Goal: Task Accomplishment & Management: Complete application form

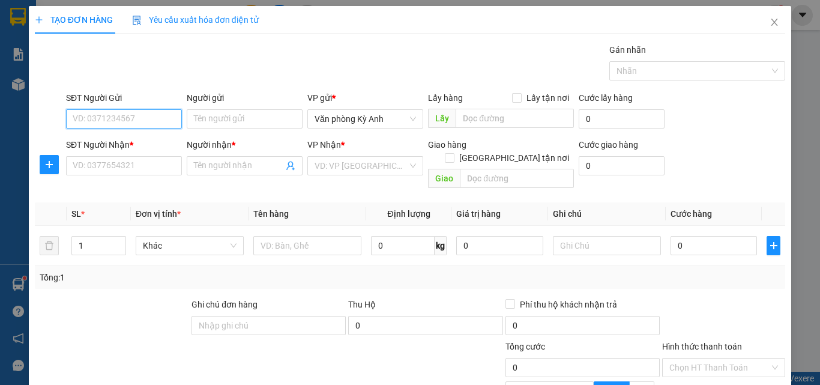
click at [140, 113] on input "SĐT Người Gửi" at bounding box center [124, 118] width 116 height 19
type input "0859710999"
click at [137, 135] on div "0859710999 - v linh" at bounding box center [122, 142] width 115 height 19
type input "v linh"
type input "0859710999"
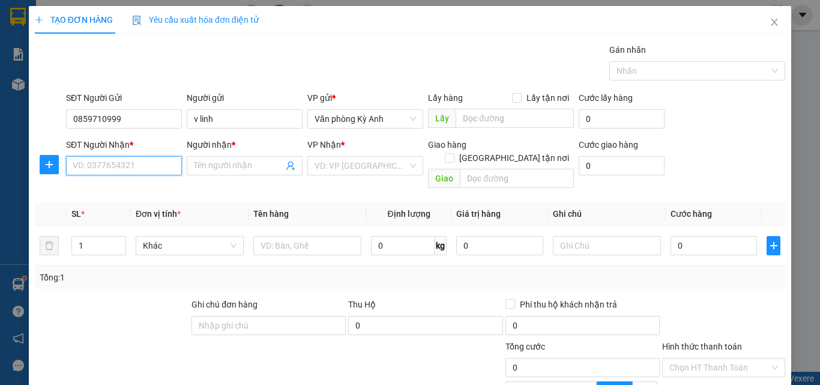
click at [142, 169] on input "SĐT Người Nhận *" at bounding box center [124, 165] width 116 height 19
type input "0972363091"
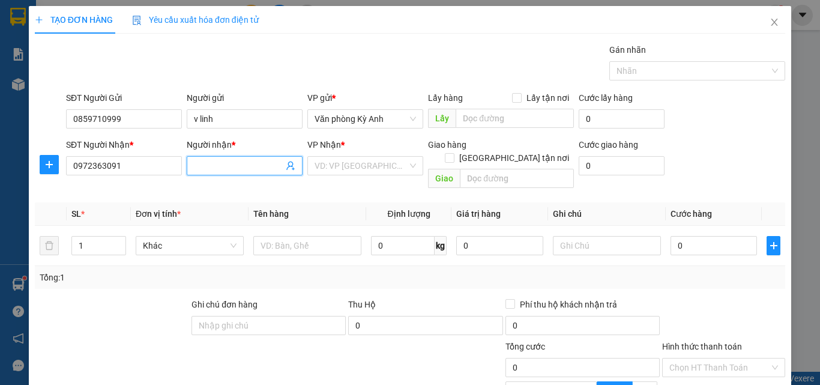
click at [227, 167] on input "Người nhận *" at bounding box center [238, 165] width 89 height 13
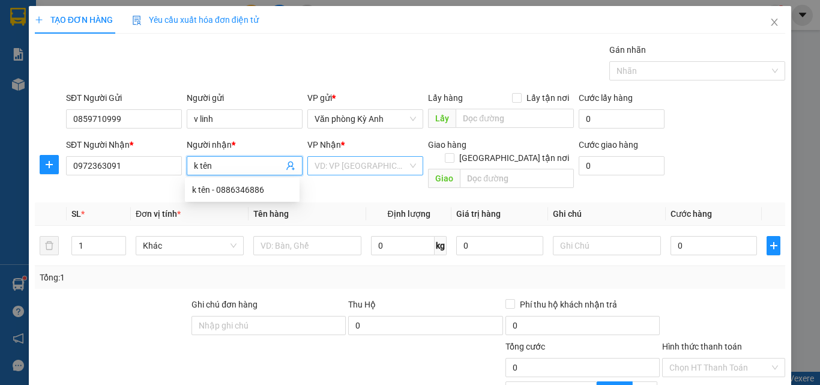
type input "k tên"
click at [354, 161] on input "search" at bounding box center [360, 166] width 93 height 18
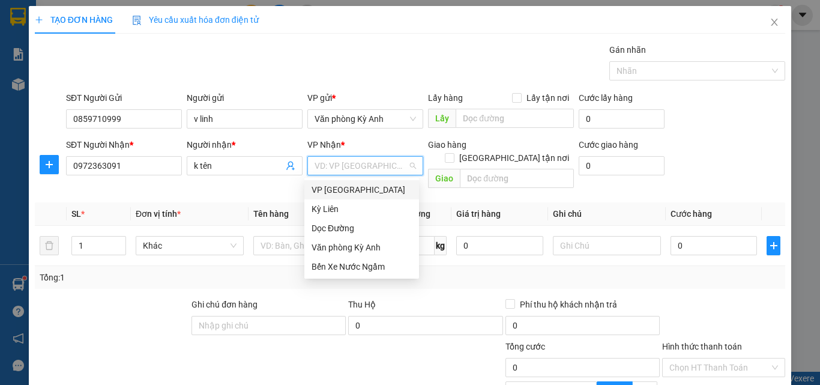
click at [349, 190] on div "VP [GEOGRAPHIC_DATA]" at bounding box center [361, 189] width 100 height 13
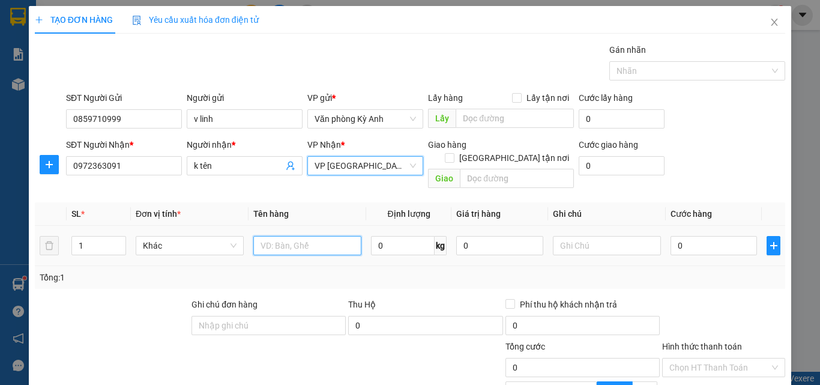
click at [296, 236] on input "text" at bounding box center [307, 245] width 108 height 19
type input "1 thung nhỏ"
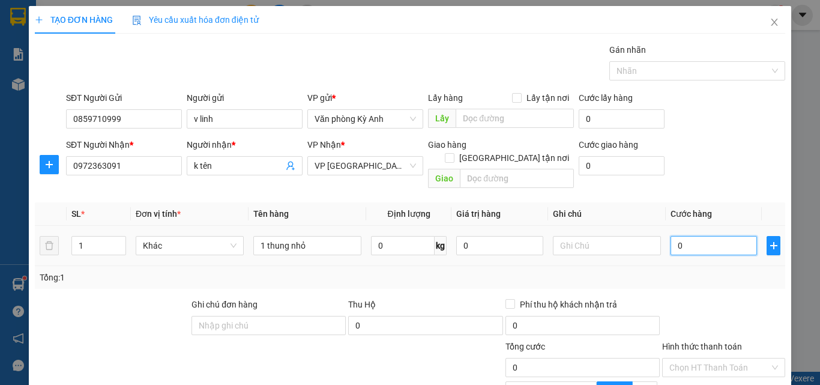
click at [701, 237] on input "0" at bounding box center [713, 245] width 86 height 19
type input "5"
type input "50"
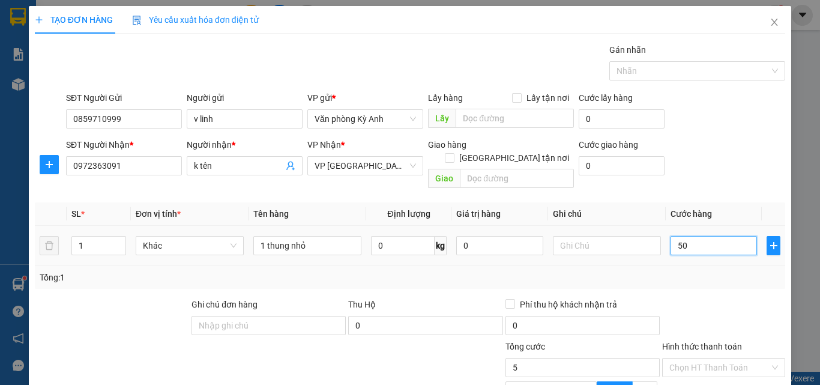
type input "50"
type input "500"
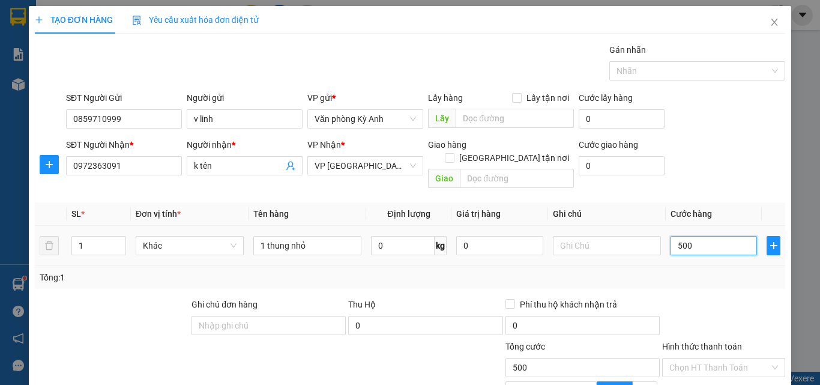
type input "5.000"
type input "50.000"
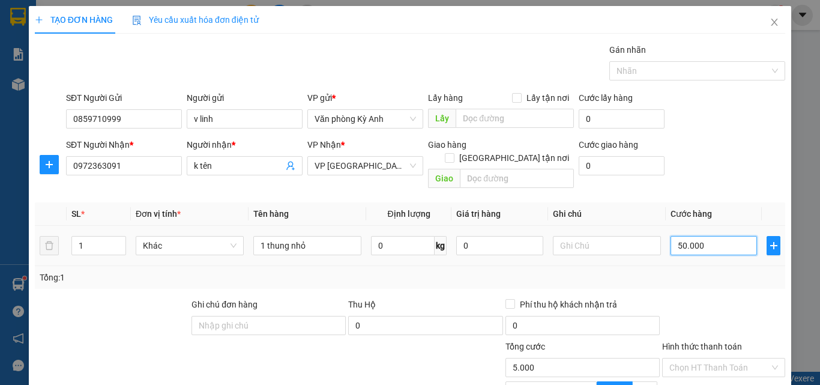
type input "50.000"
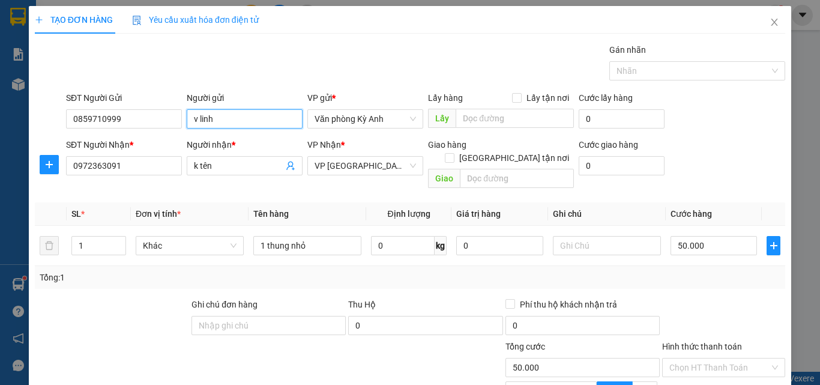
click at [256, 121] on input "v linh" at bounding box center [245, 118] width 116 height 19
click at [240, 180] on div "Transit Pickup Surcharge Ids Transit Deliver Surcharge Ids Transit Deliver Surc…" at bounding box center [410, 269] width 750 height 452
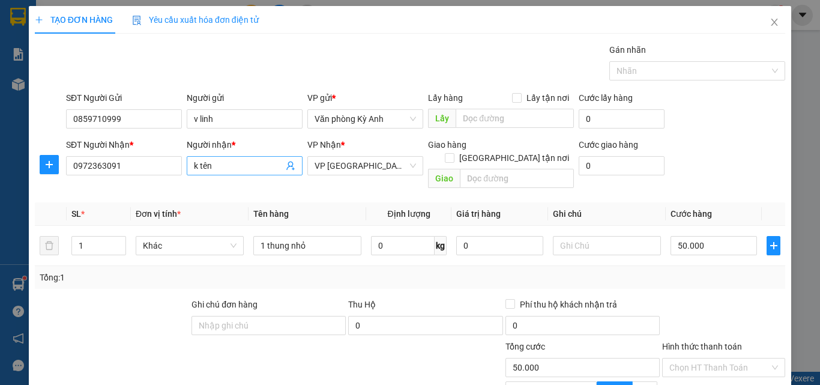
click at [245, 170] on input "k tên" at bounding box center [238, 165] width 89 height 13
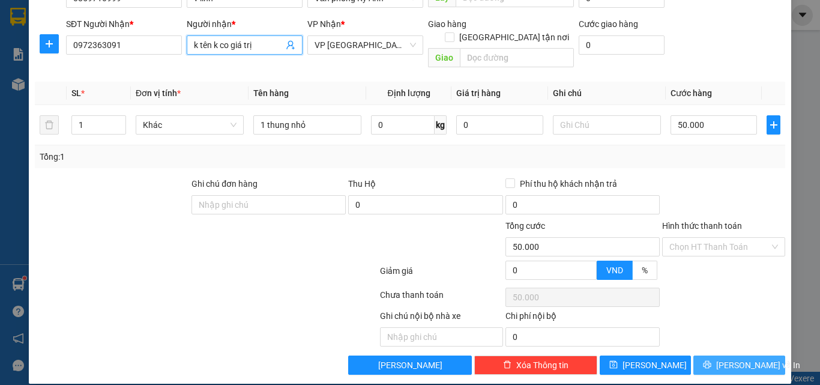
type input "k tên k co giá trị"
click at [736, 355] on button "[PERSON_NAME] và In" at bounding box center [739, 364] width 92 height 19
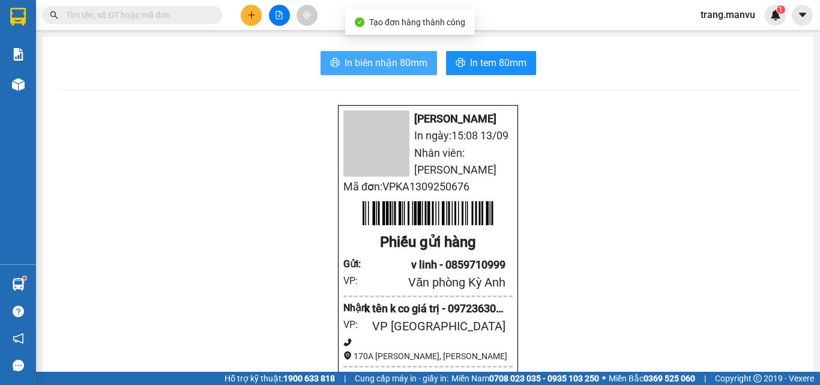
click at [360, 61] on span "In biên nhận 80mm" at bounding box center [385, 62] width 83 height 15
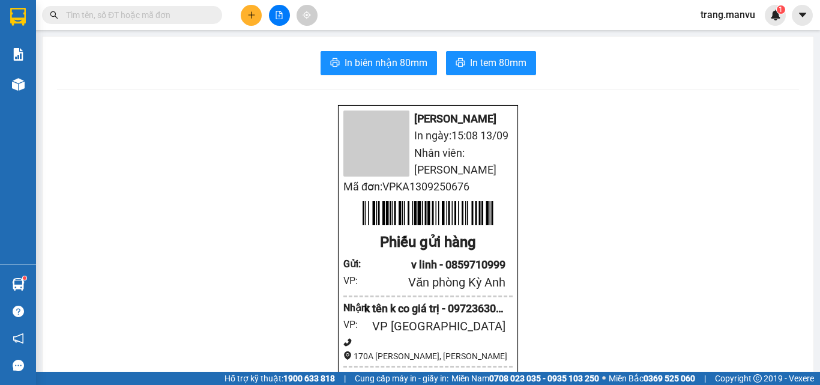
click at [130, 5] on div "Kết quả tìm kiếm ( 1 ) Bộ lọc Gửi 3 ngày gần nhất Mã ĐH Trạng thái Món hàng Thu…" at bounding box center [117, 15] width 234 height 21
click at [142, 13] on input "text" at bounding box center [137, 14] width 142 height 13
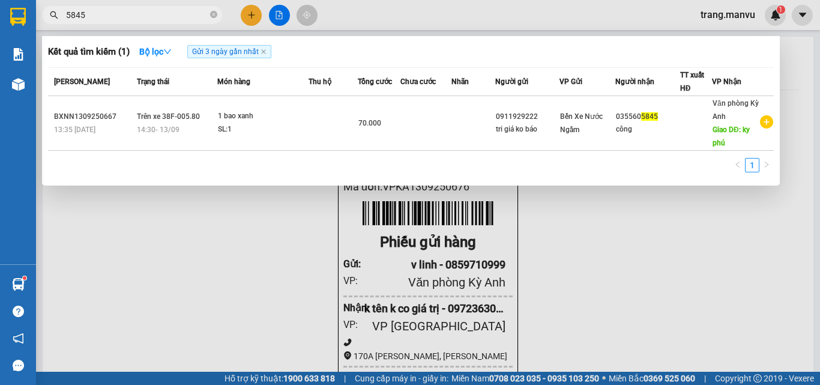
type input "5845"
